Goal: Go to known website: Go to known website

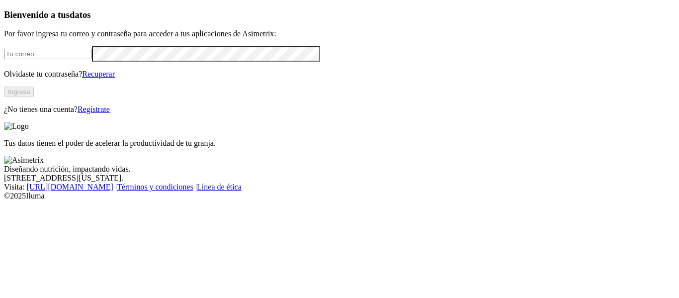
type input "[PERSON_NAME][EMAIL_ADDRESS][DOMAIN_NAME]"
click at [34, 97] on button "Ingresa" at bounding box center [19, 91] width 30 height 10
